Goal: Check status: Check status

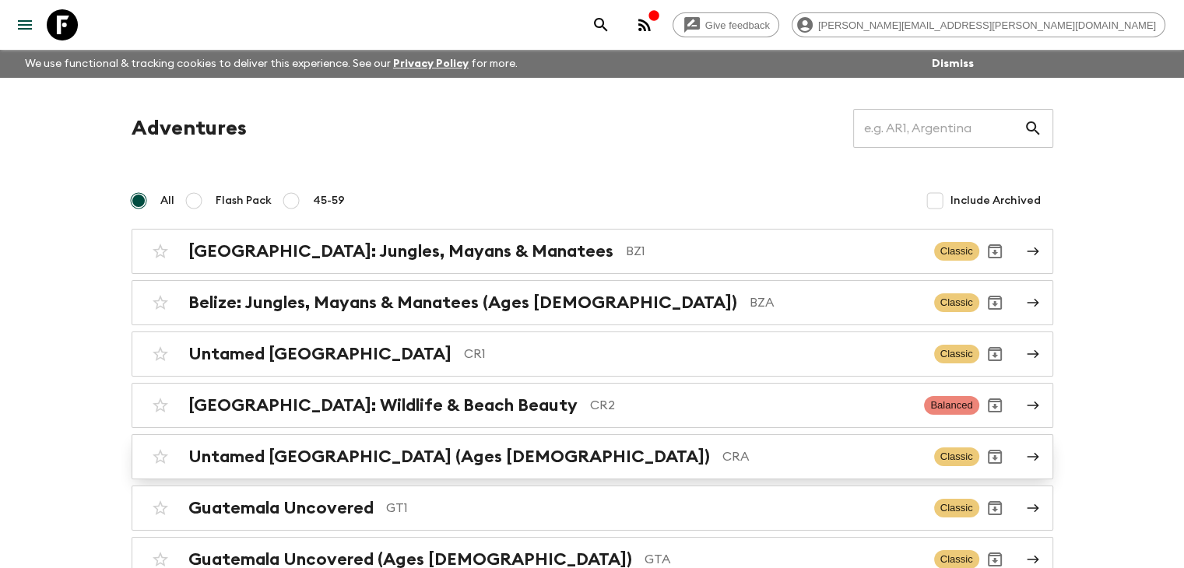
click at [723, 462] on p "CRA" at bounding box center [822, 457] width 199 height 19
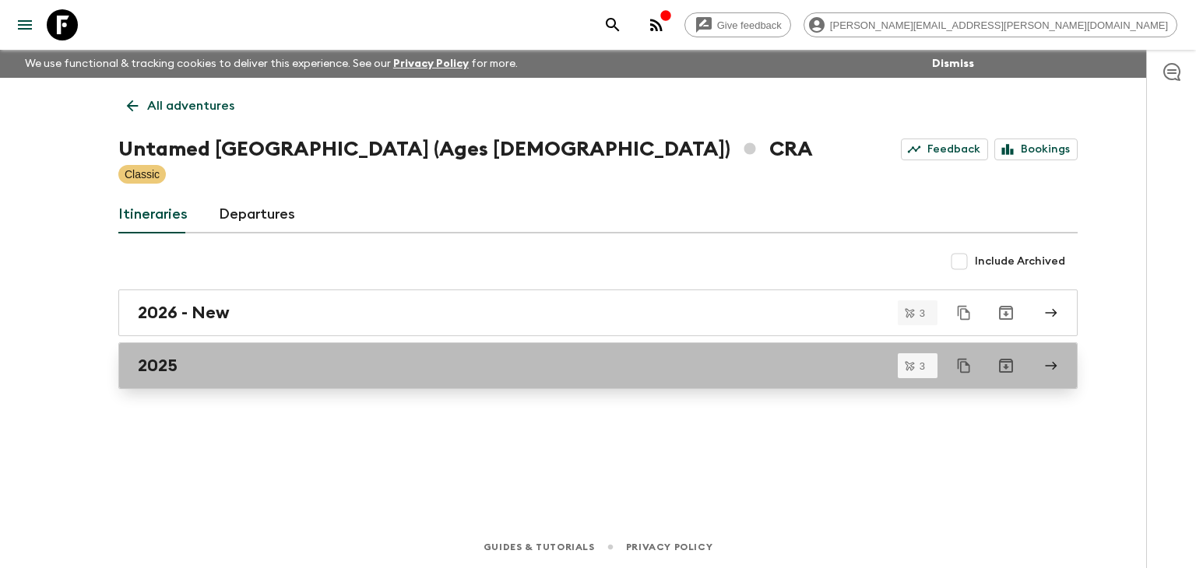
click at [279, 364] on div "2025" at bounding box center [583, 366] width 891 height 20
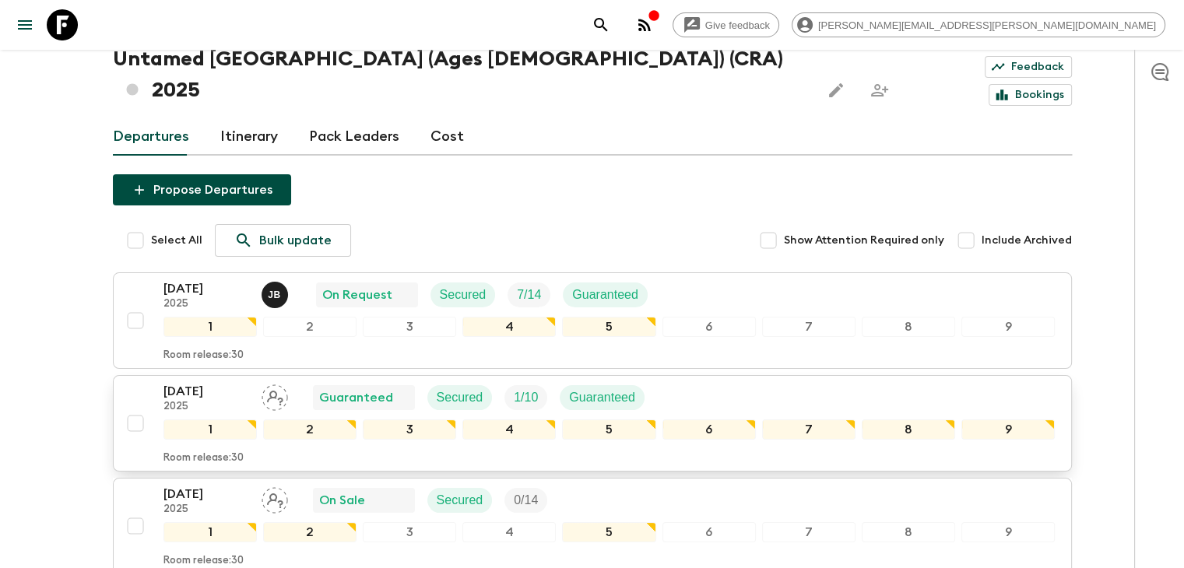
scroll to position [156, 0]
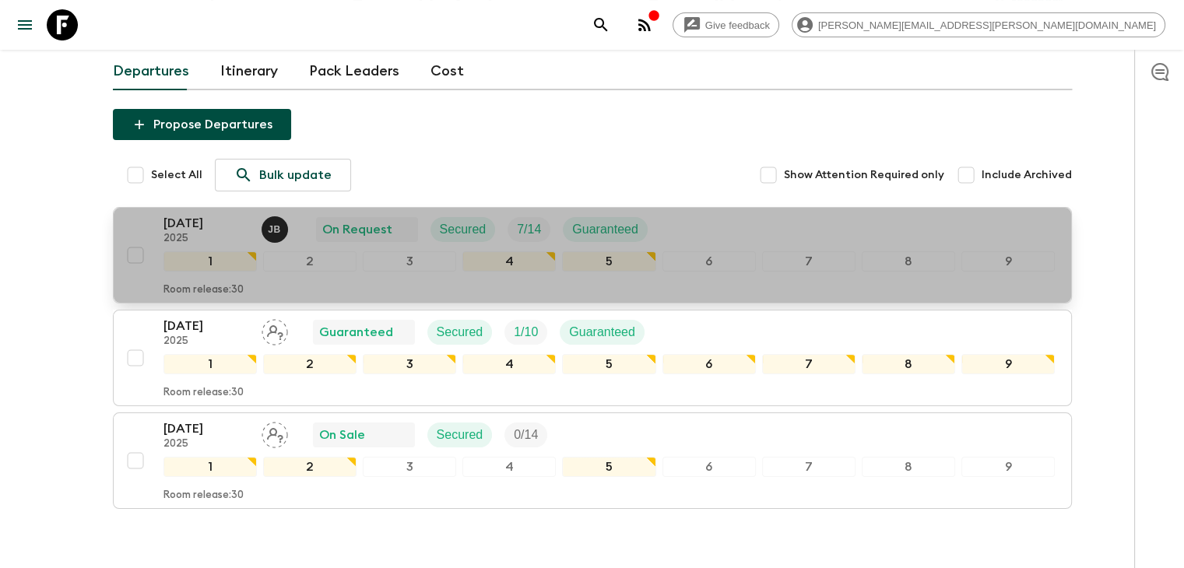
click at [228, 214] on p "[DATE]" at bounding box center [207, 223] width 86 height 19
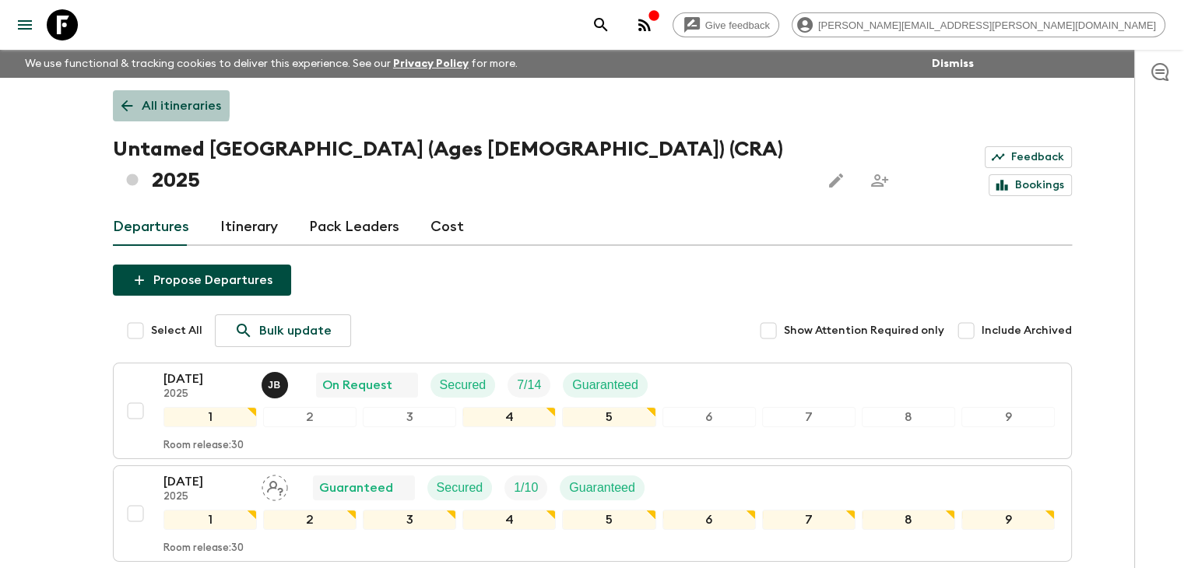
click at [134, 104] on icon at bounding box center [126, 105] width 17 height 17
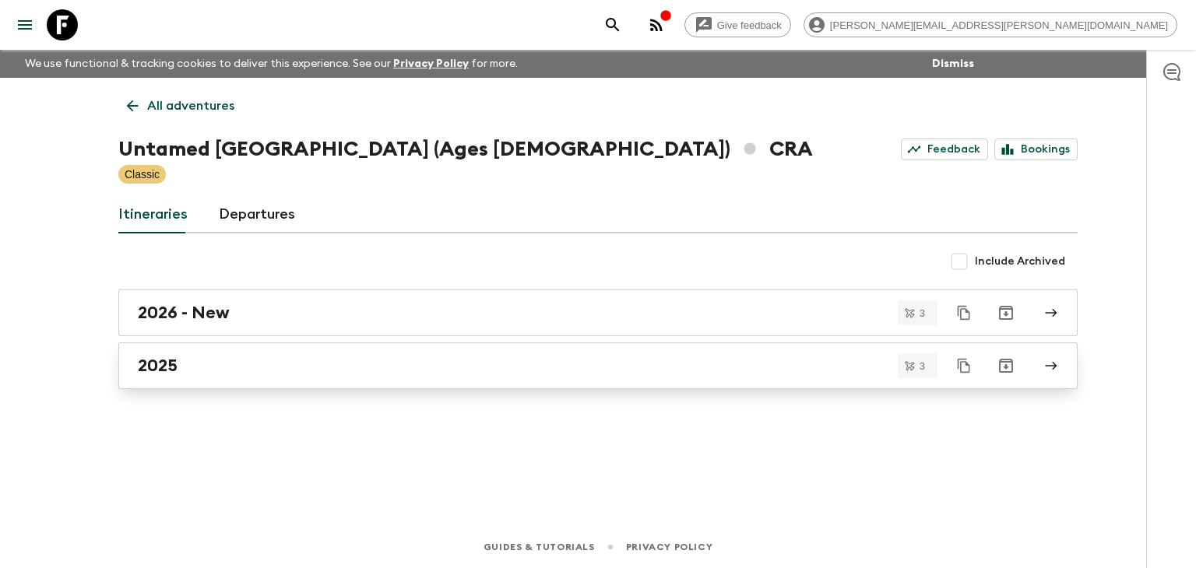
click at [208, 363] on div "2025" at bounding box center [583, 366] width 891 height 20
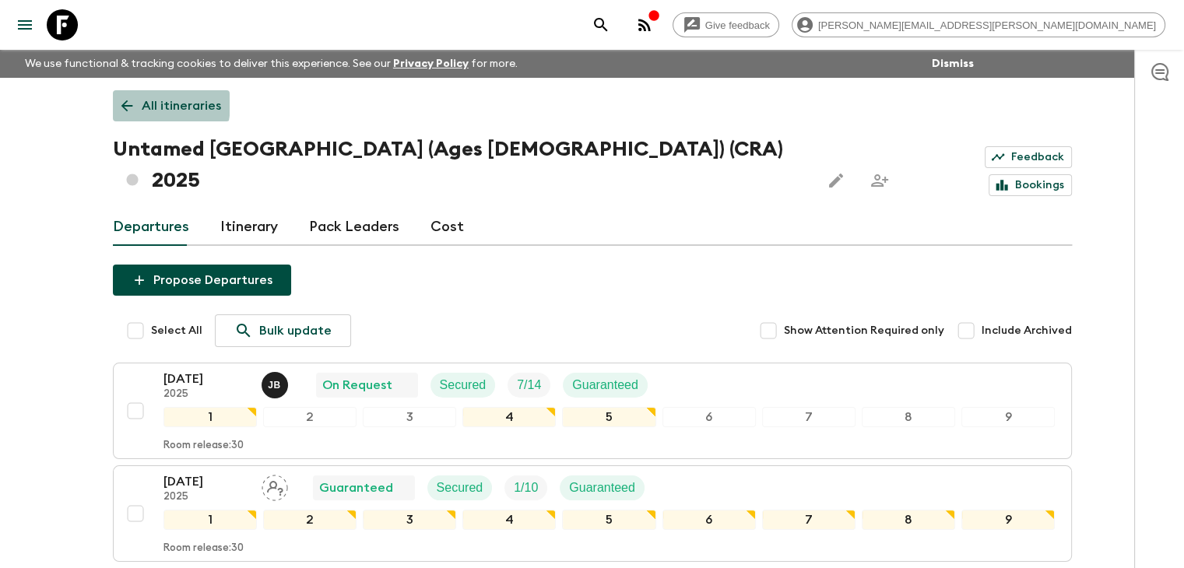
click at [120, 103] on icon at bounding box center [126, 105] width 17 height 17
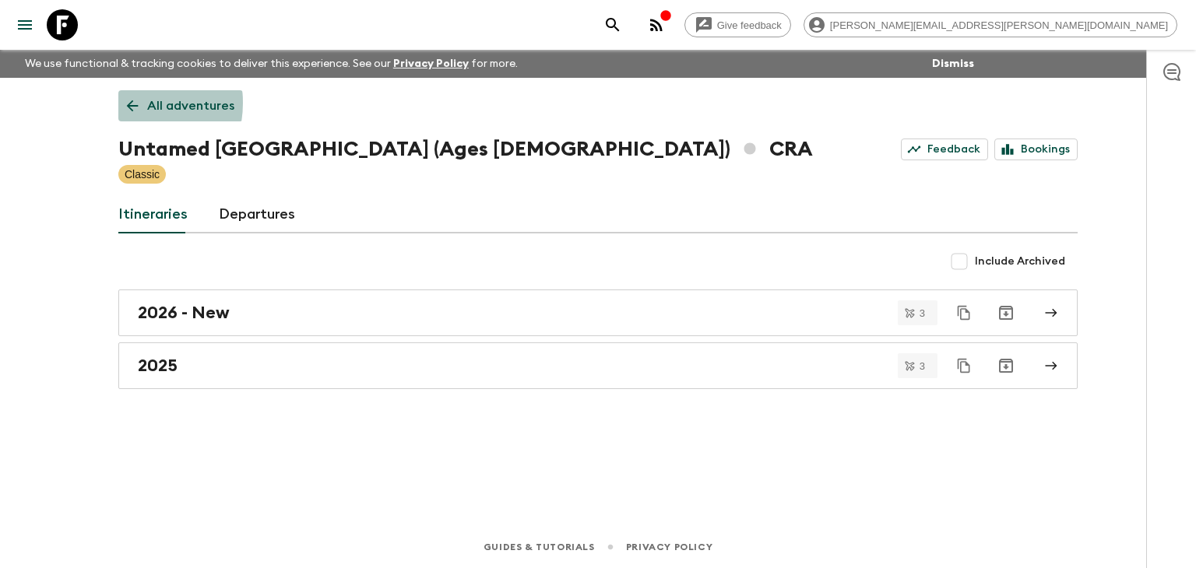
click at [120, 103] on link "All adventures" at bounding box center [180, 105] width 125 height 31
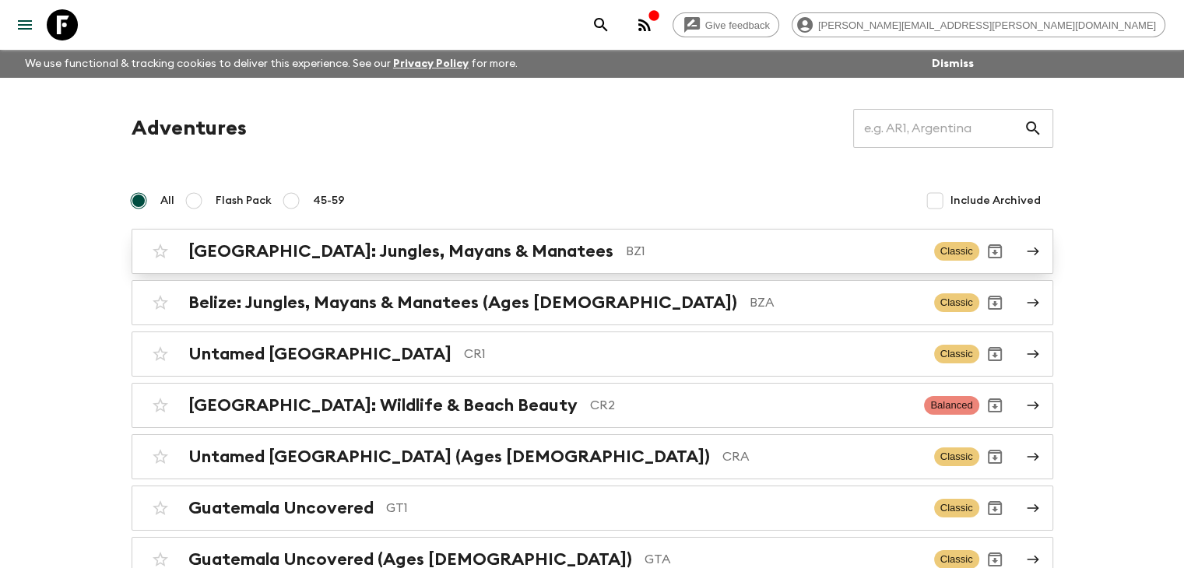
click at [384, 250] on h2 "[GEOGRAPHIC_DATA]: Jungles, Mayans & Manatees" at bounding box center [400, 251] width 425 height 20
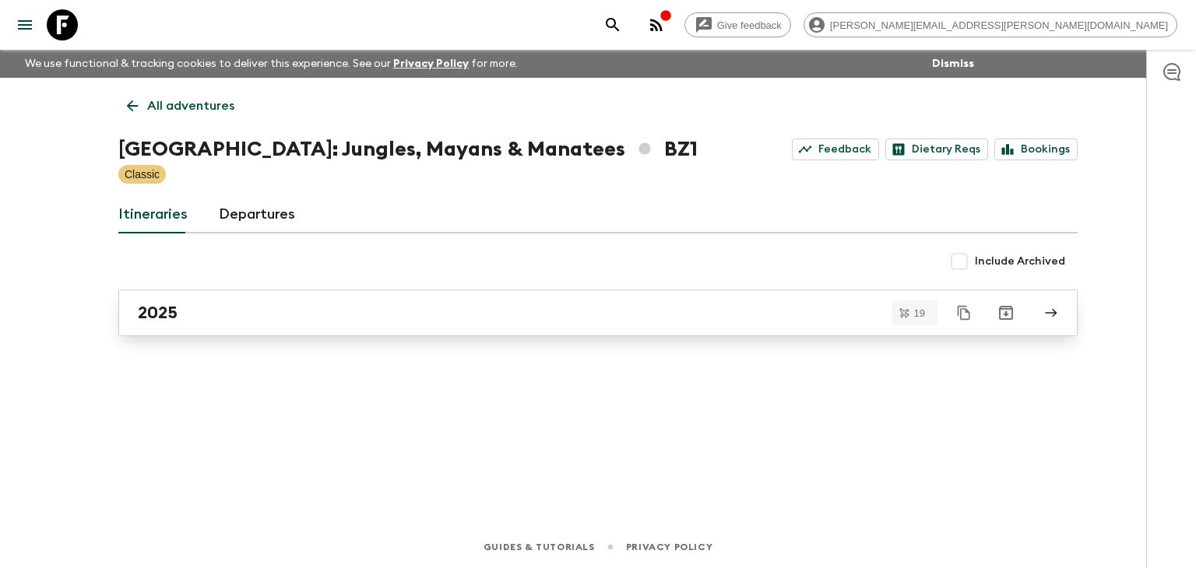
click at [251, 312] on div "2025" at bounding box center [583, 313] width 891 height 20
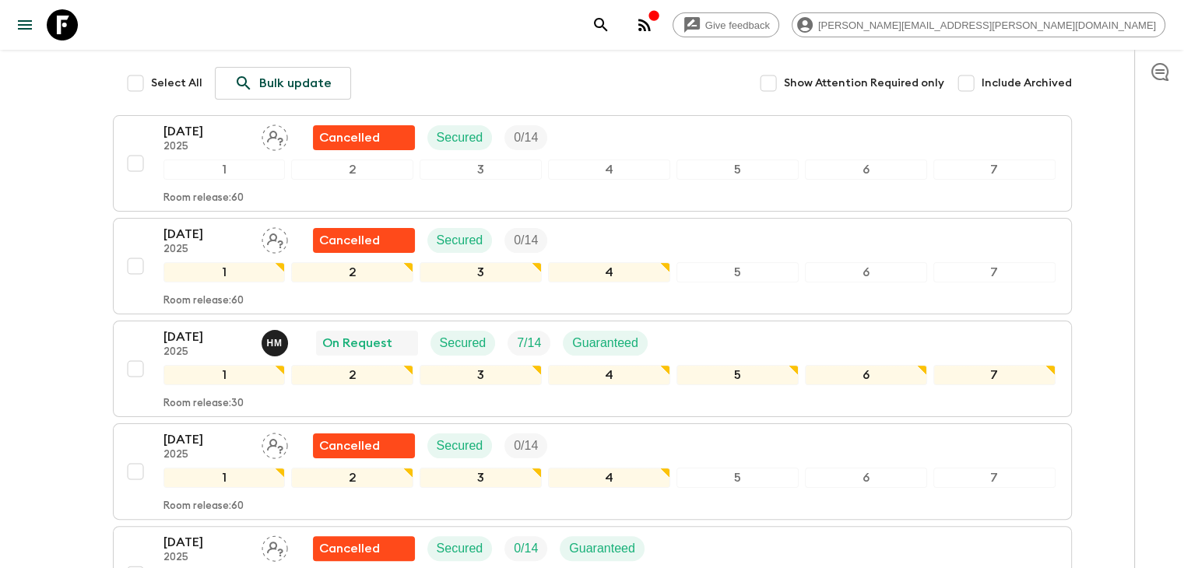
scroll to position [283, 0]
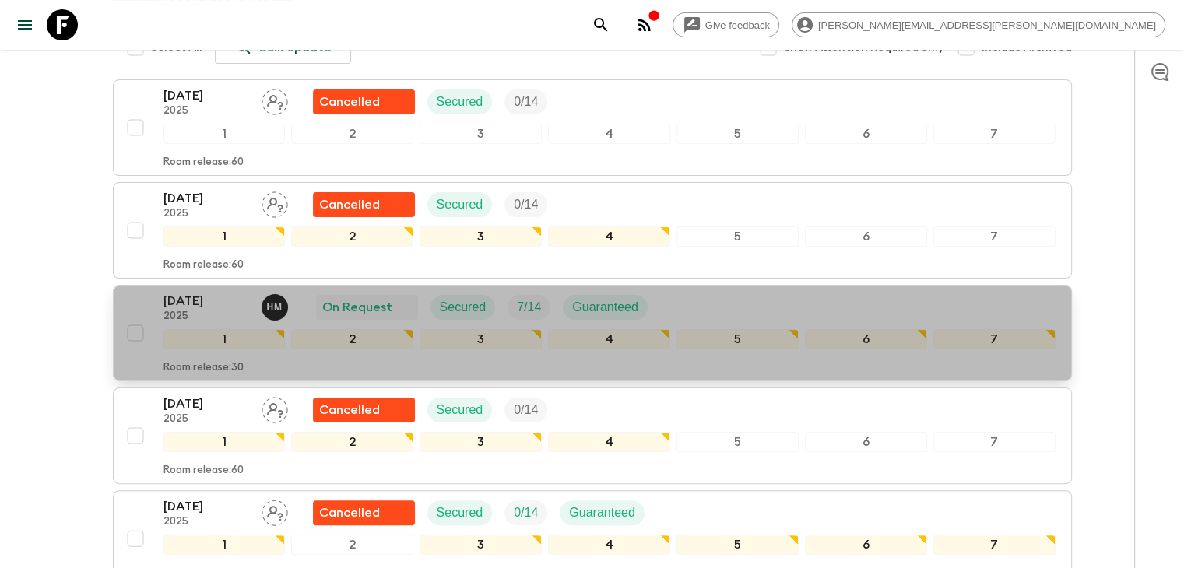
click at [241, 292] on p "[DATE]" at bounding box center [207, 301] width 86 height 19
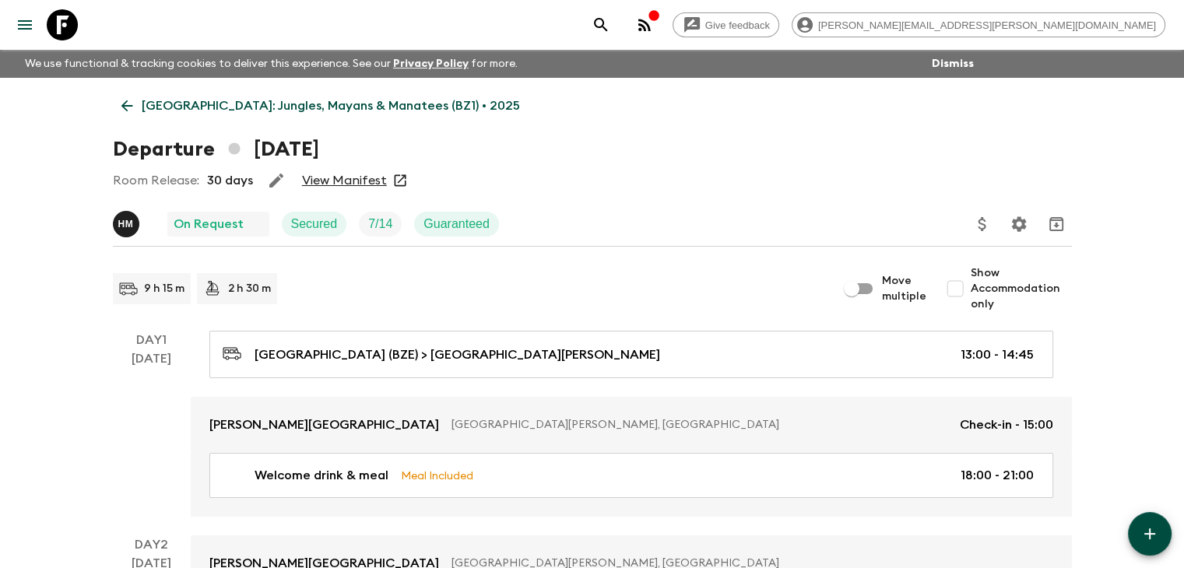
click at [338, 181] on link "View Manifest" at bounding box center [344, 181] width 85 height 16
click at [356, 182] on link "View Manifest" at bounding box center [344, 181] width 85 height 16
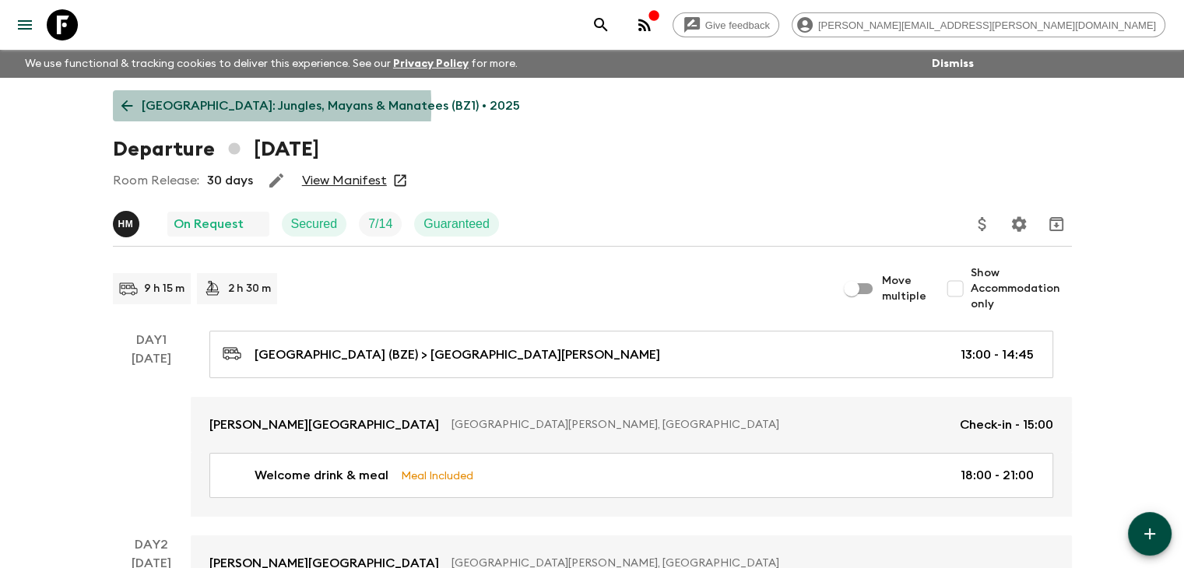
click at [122, 107] on icon at bounding box center [127, 106] width 12 height 12
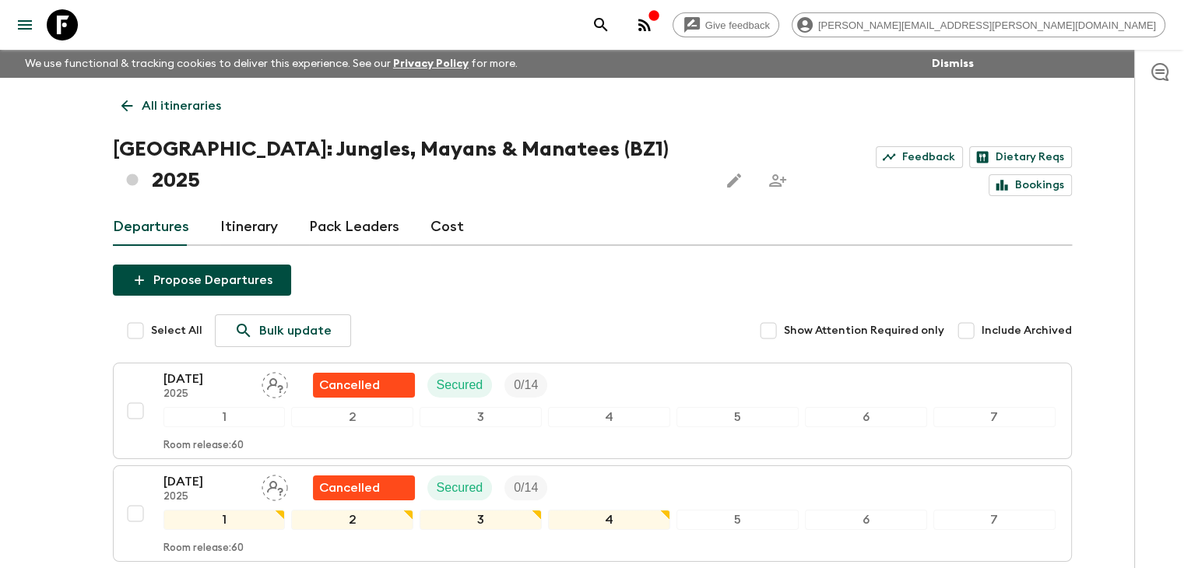
click at [121, 100] on icon at bounding box center [126, 105] width 17 height 17
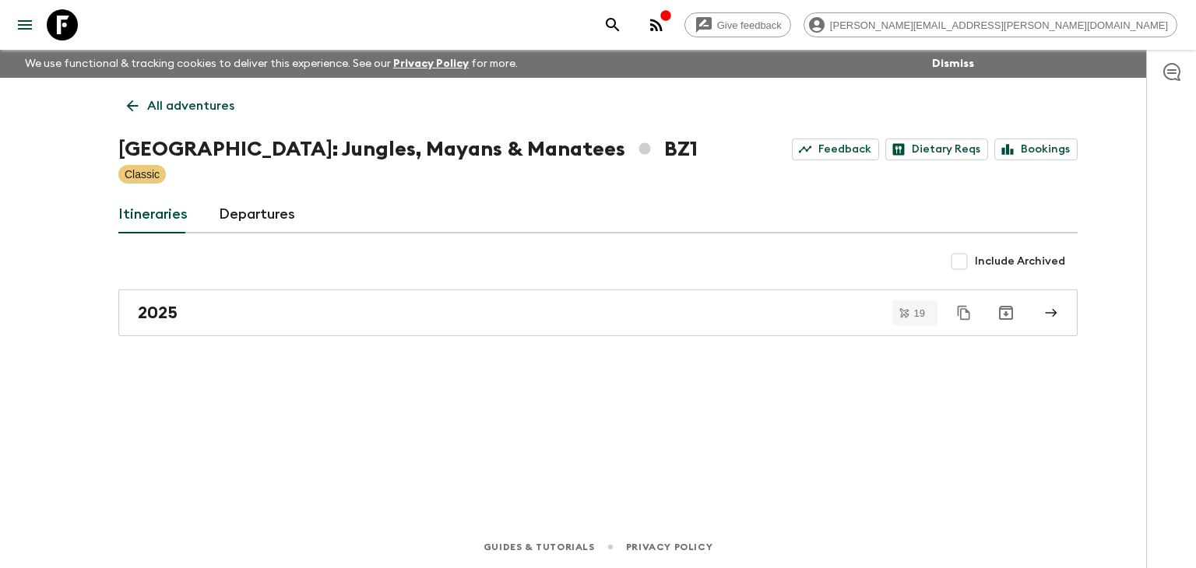
click at [124, 100] on icon at bounding box center [132, 105] width 17 height 17
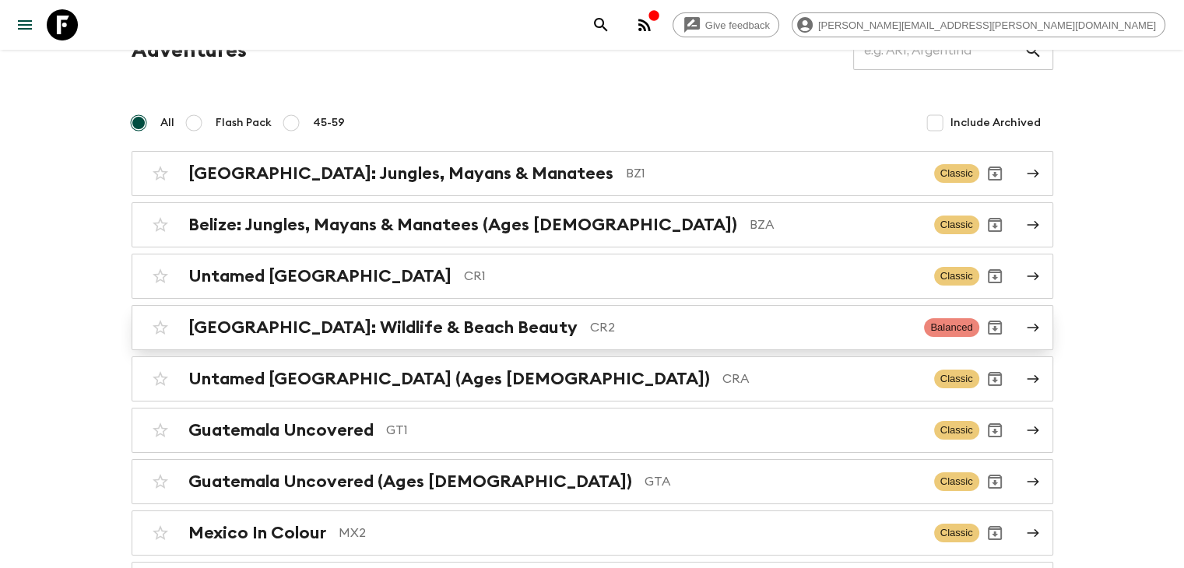
scroll to position [156, 0]
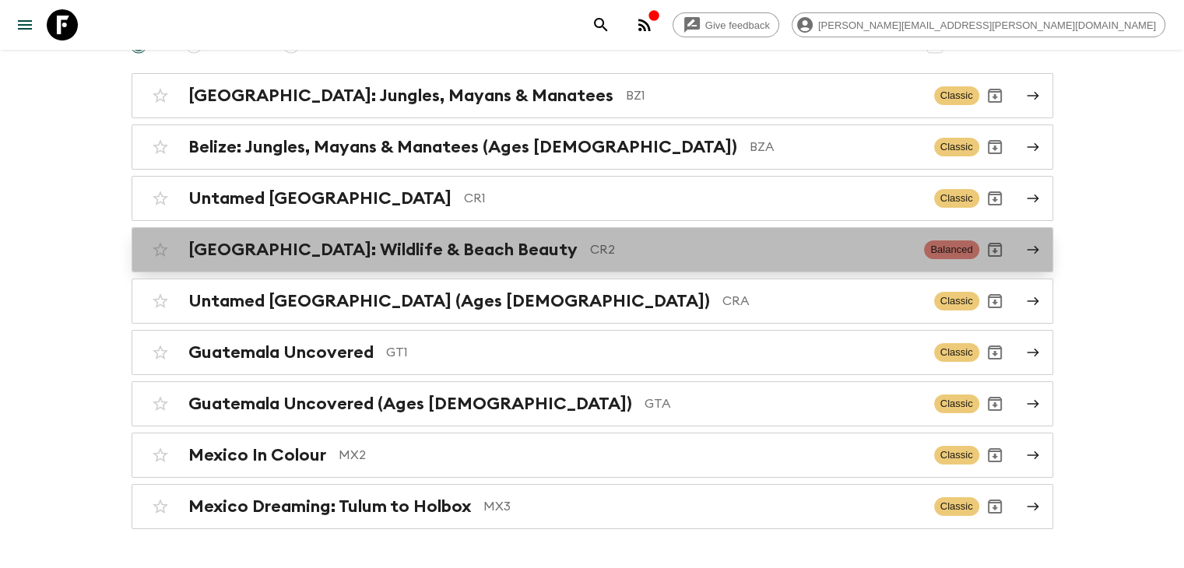
click at [433, 250] on h2 "[GEOGRAPHIC_DATA]: Wildlife & Beach Beauty" at bounding box center [382, 250] width 389 height 20
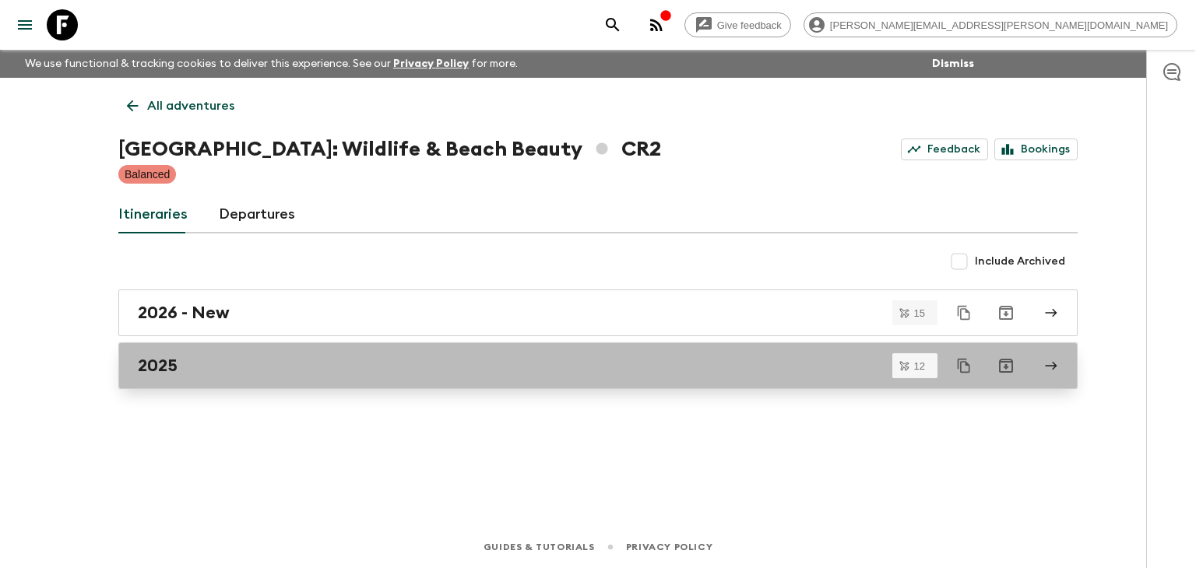
click at [249, 353] on link "2025" at bounding box center [597, 366] width 959 height 47
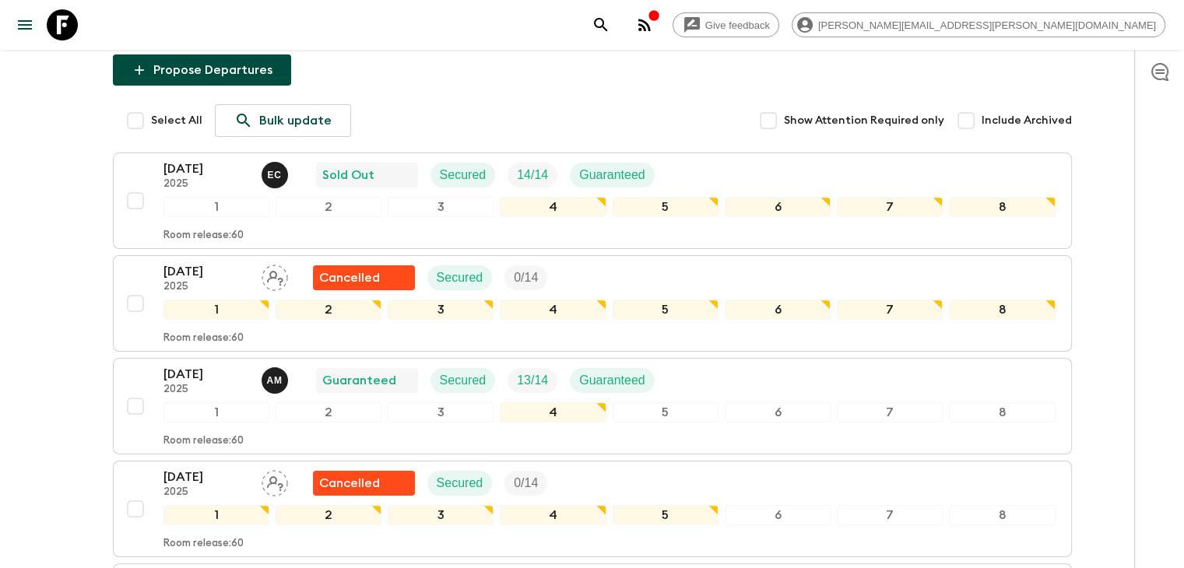
scroll to position [206, 0]
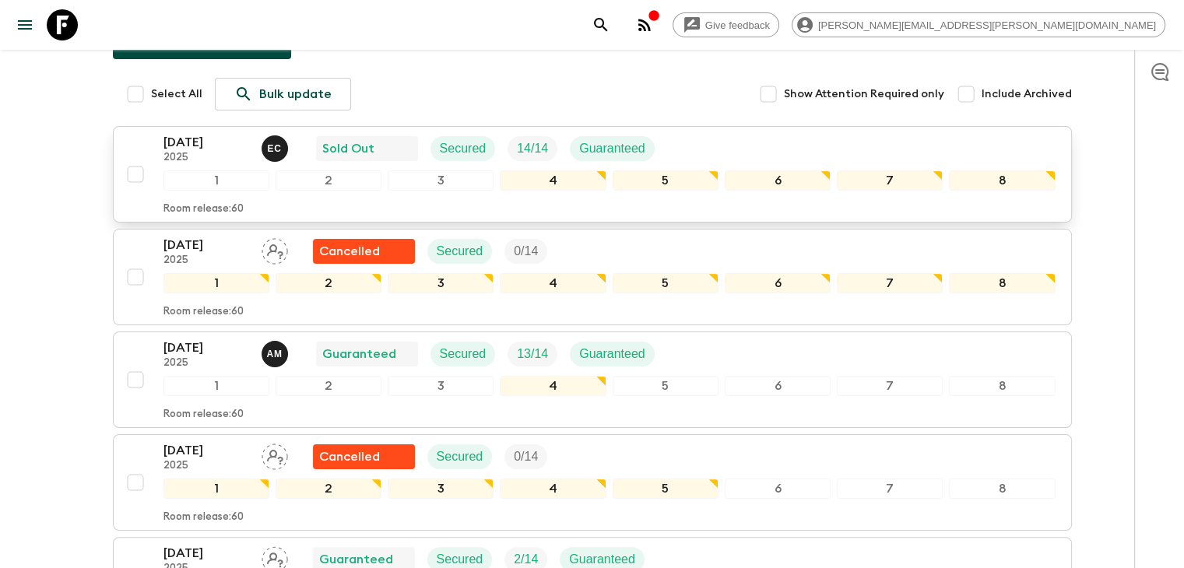
click at [191, 145] on p "[DATE]" at bounding box center [207, 142] width 86 height 19
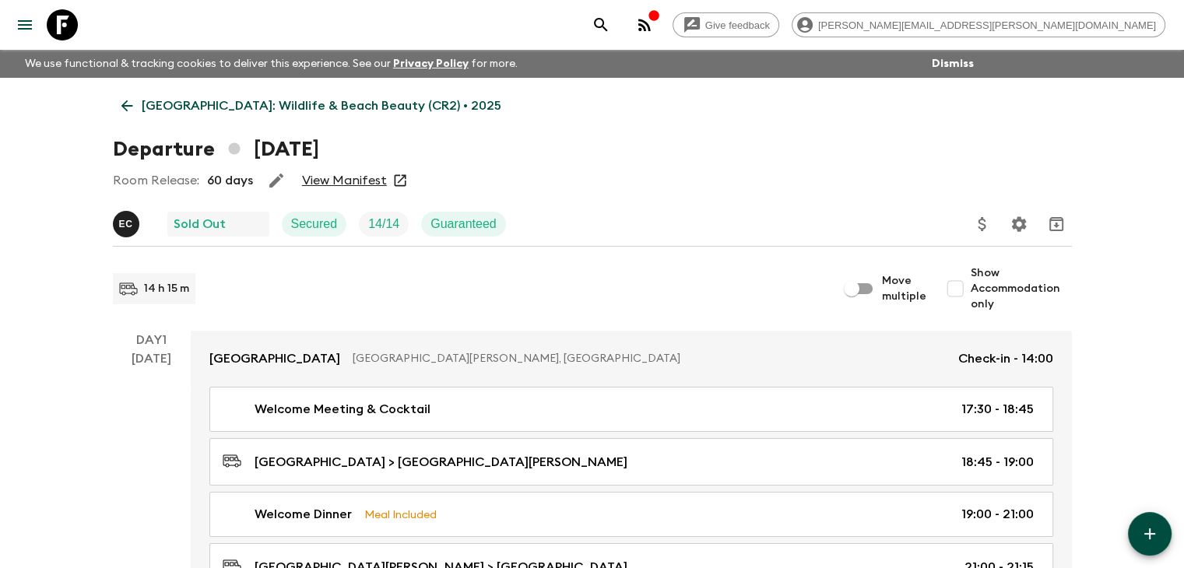
click at [353, 177] on link "View Manifest" at bounding box center [344, 181] width 85 height 16
